Goal: Information Seeking & Learning: Understand process/instructions

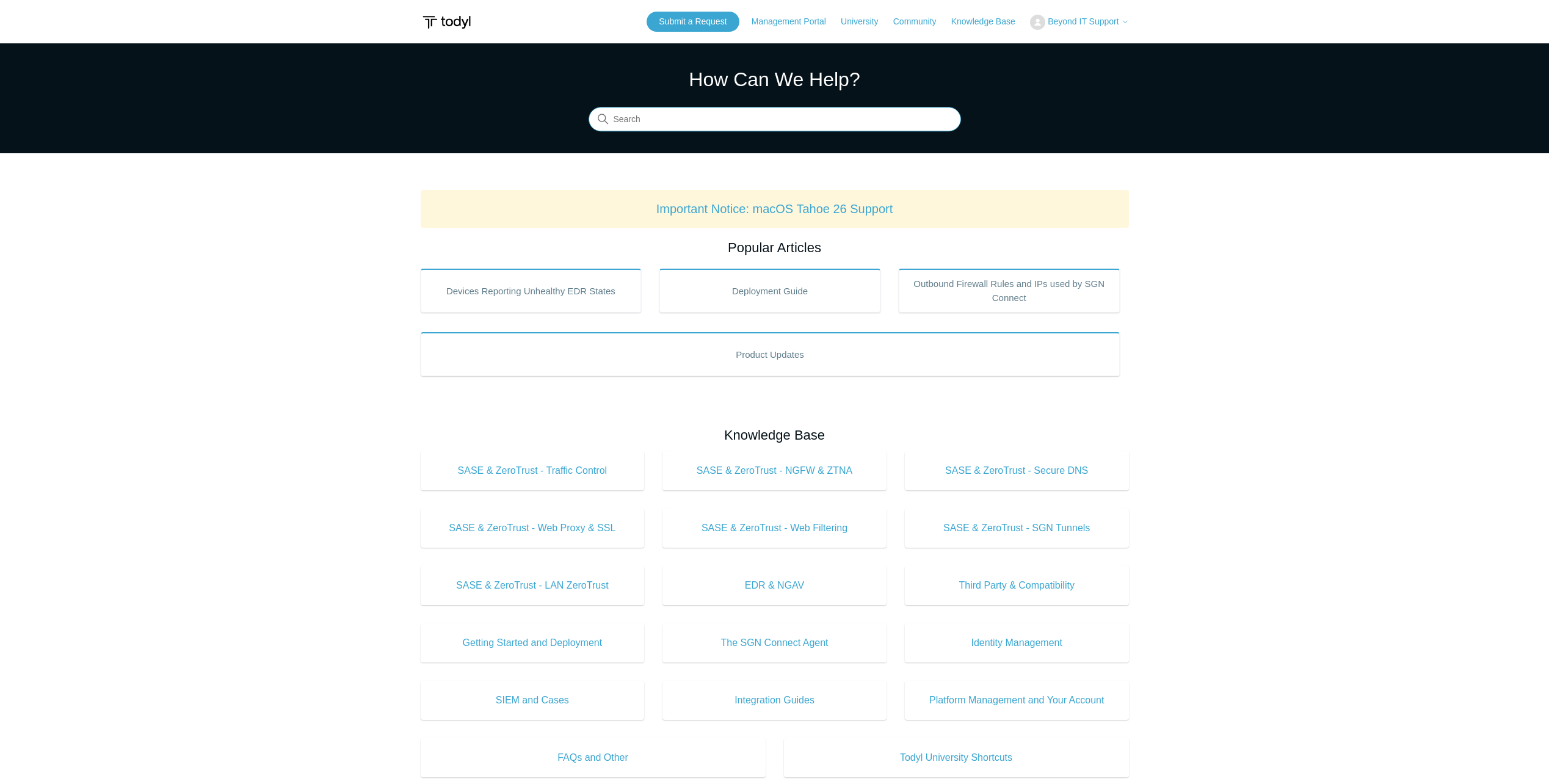
click at [786, 125] on input "Search" at bounding box center [774, 119] width 372 height 24
type input "scan"
